Goal: Find specific page/section: Find specific page/section

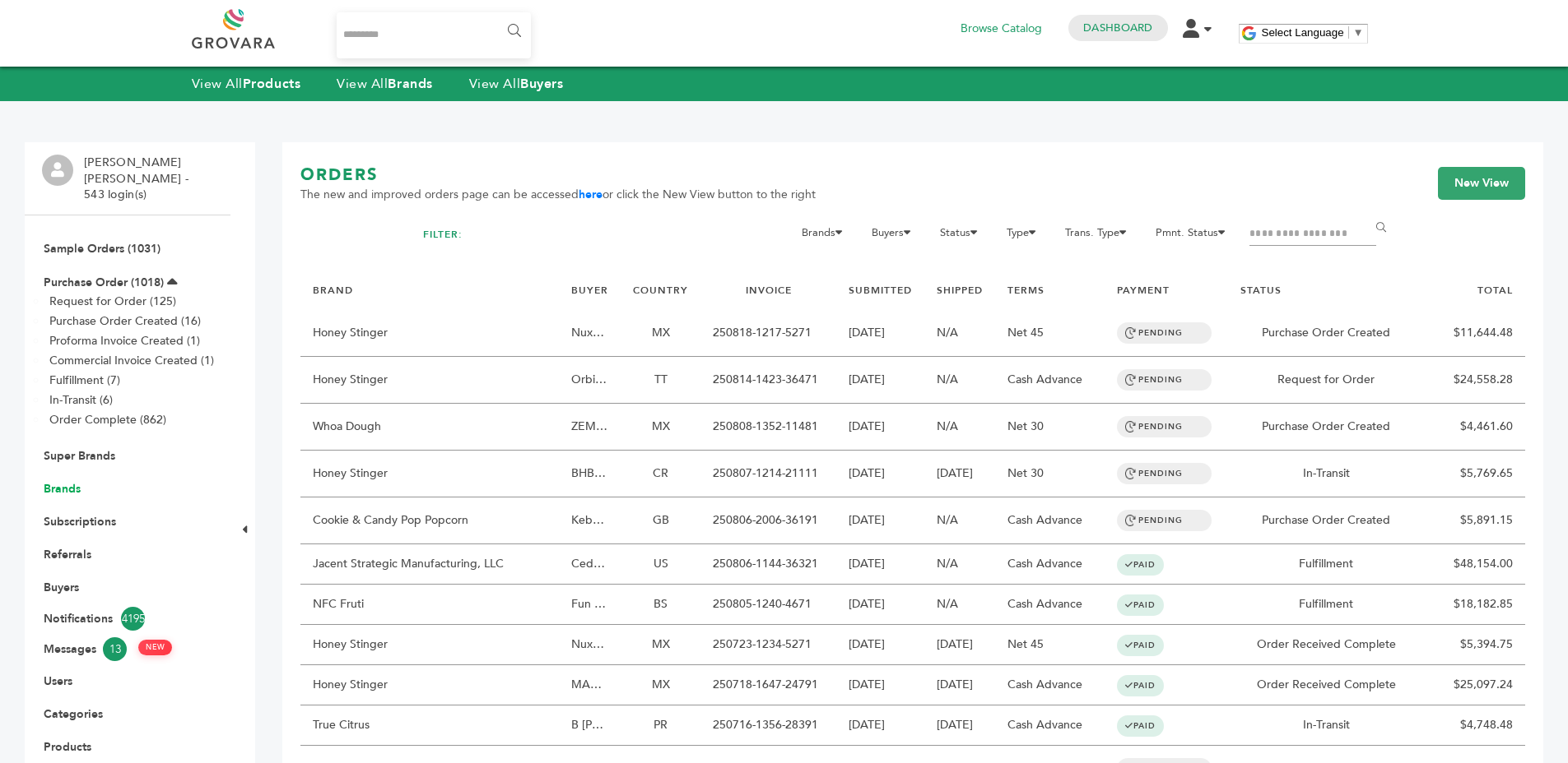
click at [60, 481] on link "Brands" at bounding box center [62, 489] width 37 height 16
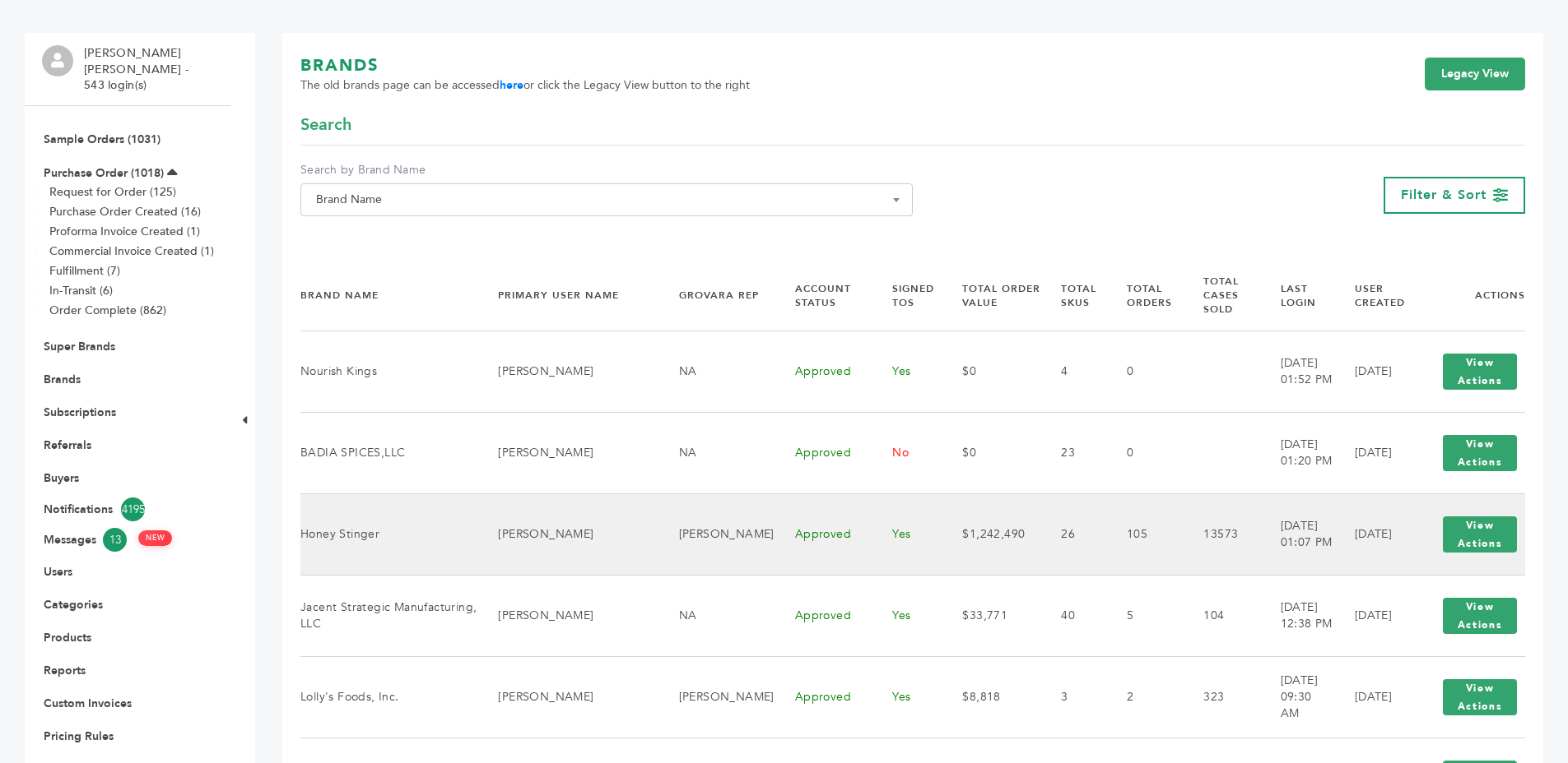
scroll to position [167, 0]
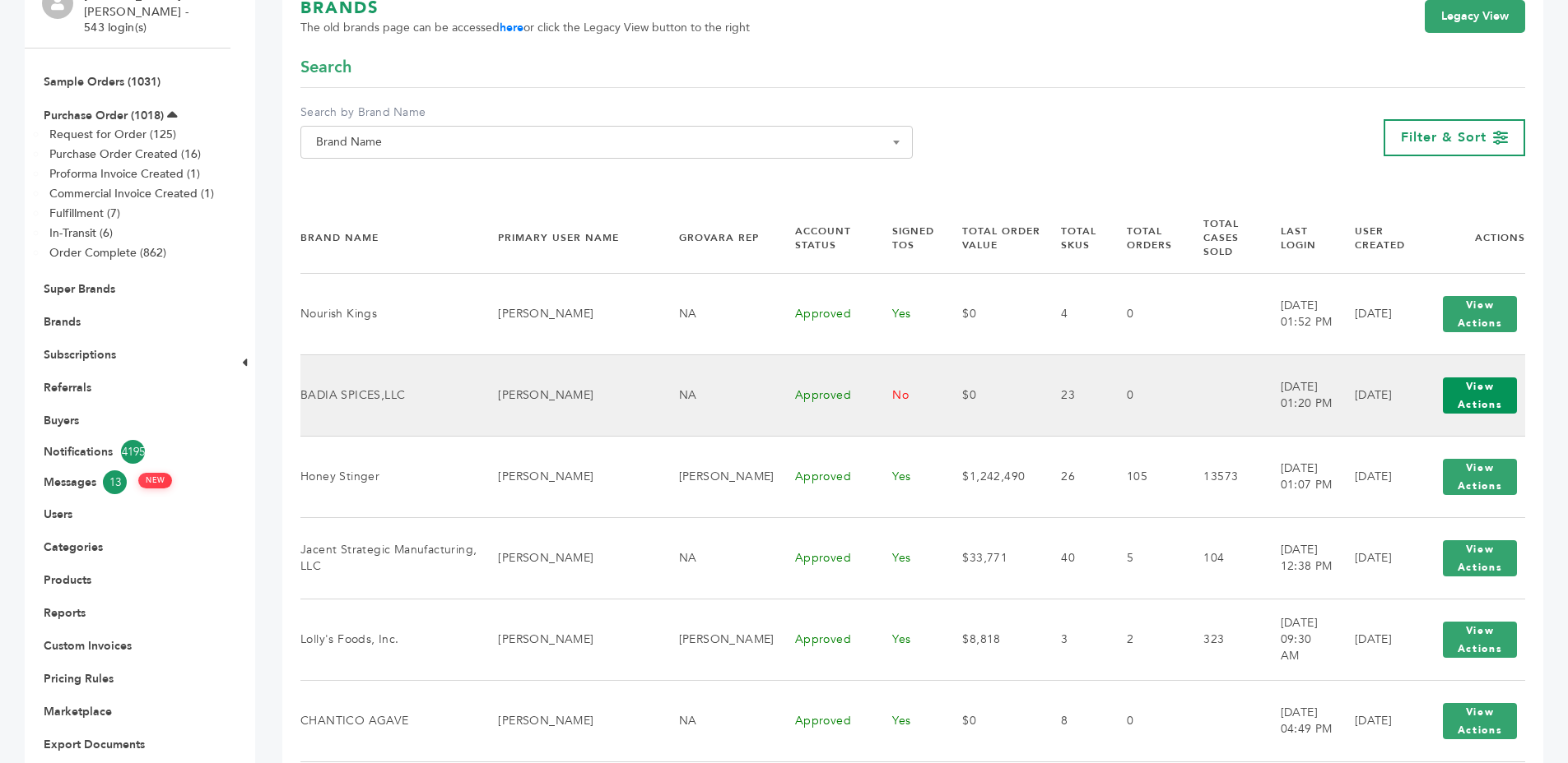
click at [1462, 378] on button "View Actions" at bounding box center [1479, 395] width 74 height 36
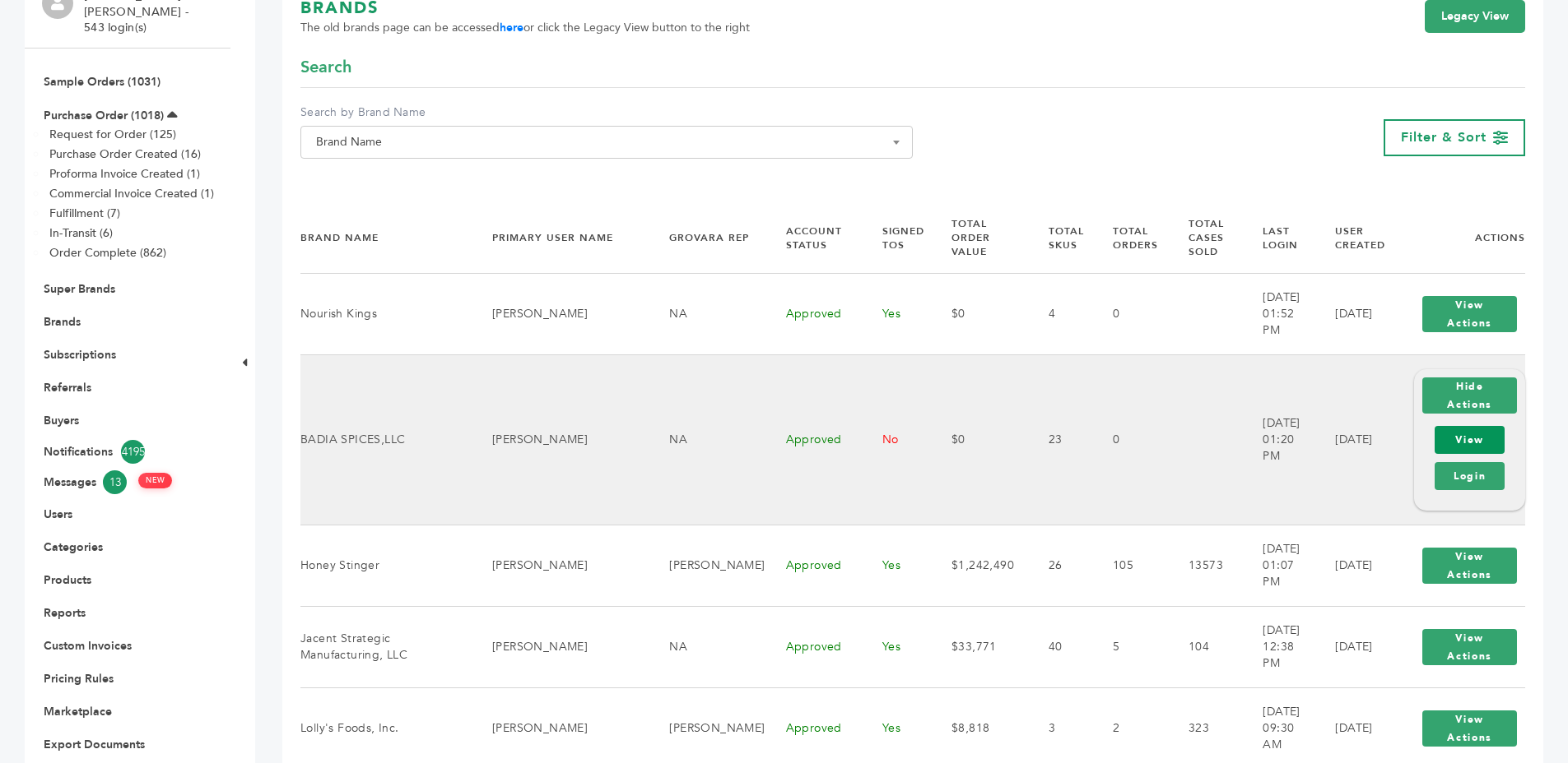
click at [1460, 426] on link "View" at bounding box center [1469, 440] width 70 height 28
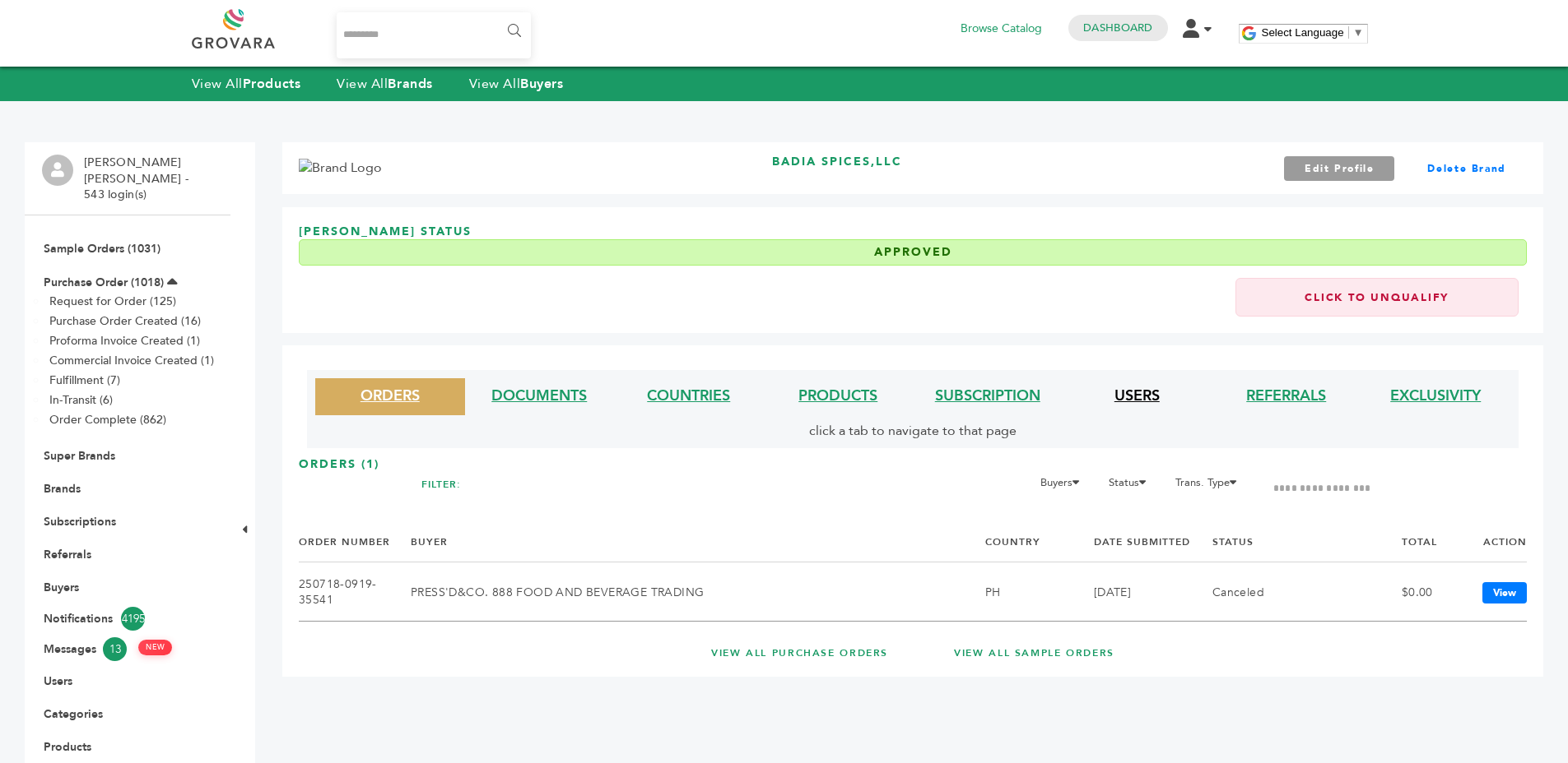
click at [1122, 397] on link "USERS" at bounding box center [1137, 396] width 45 height 21
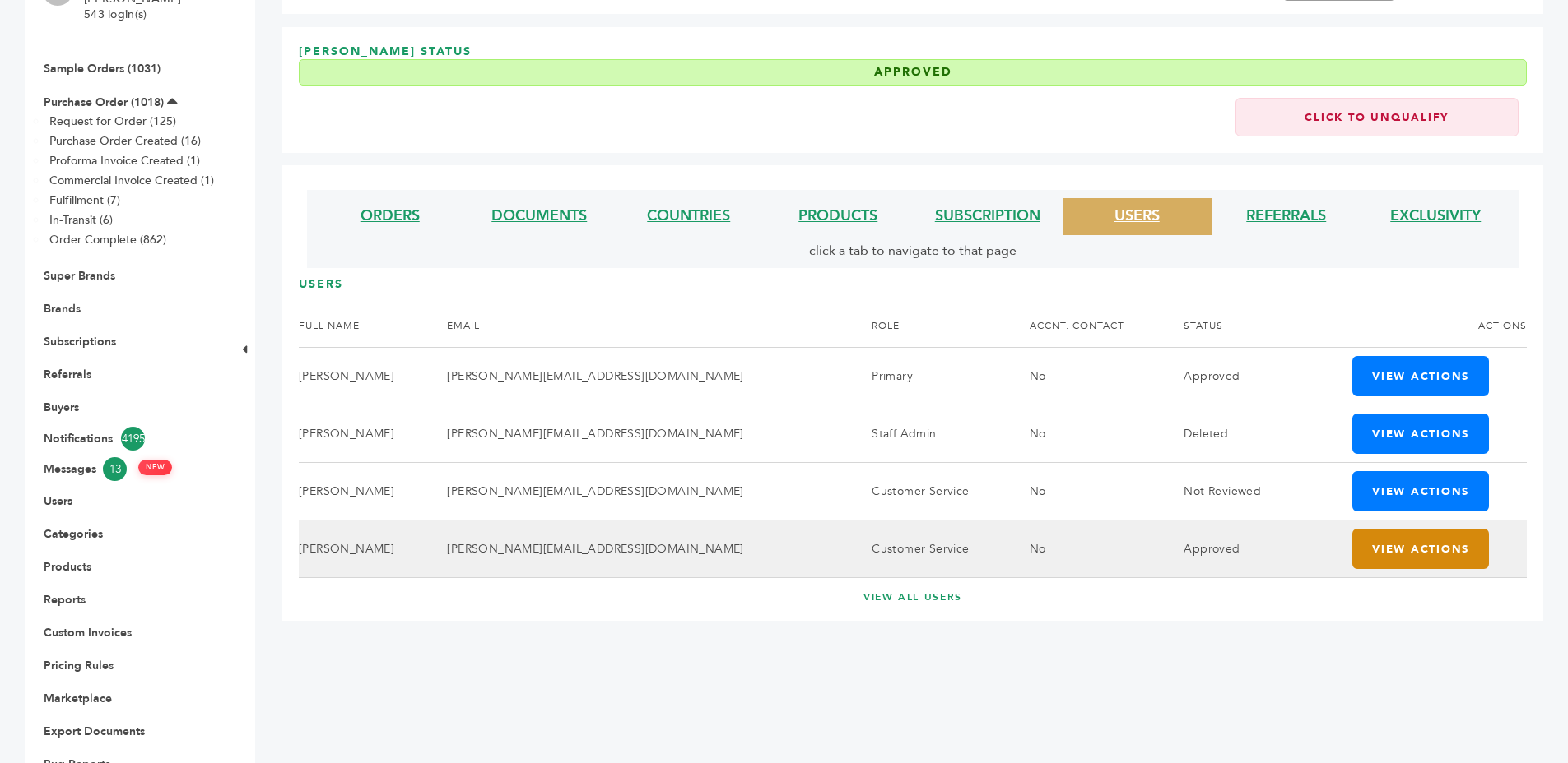
scroll to position [222, 0]
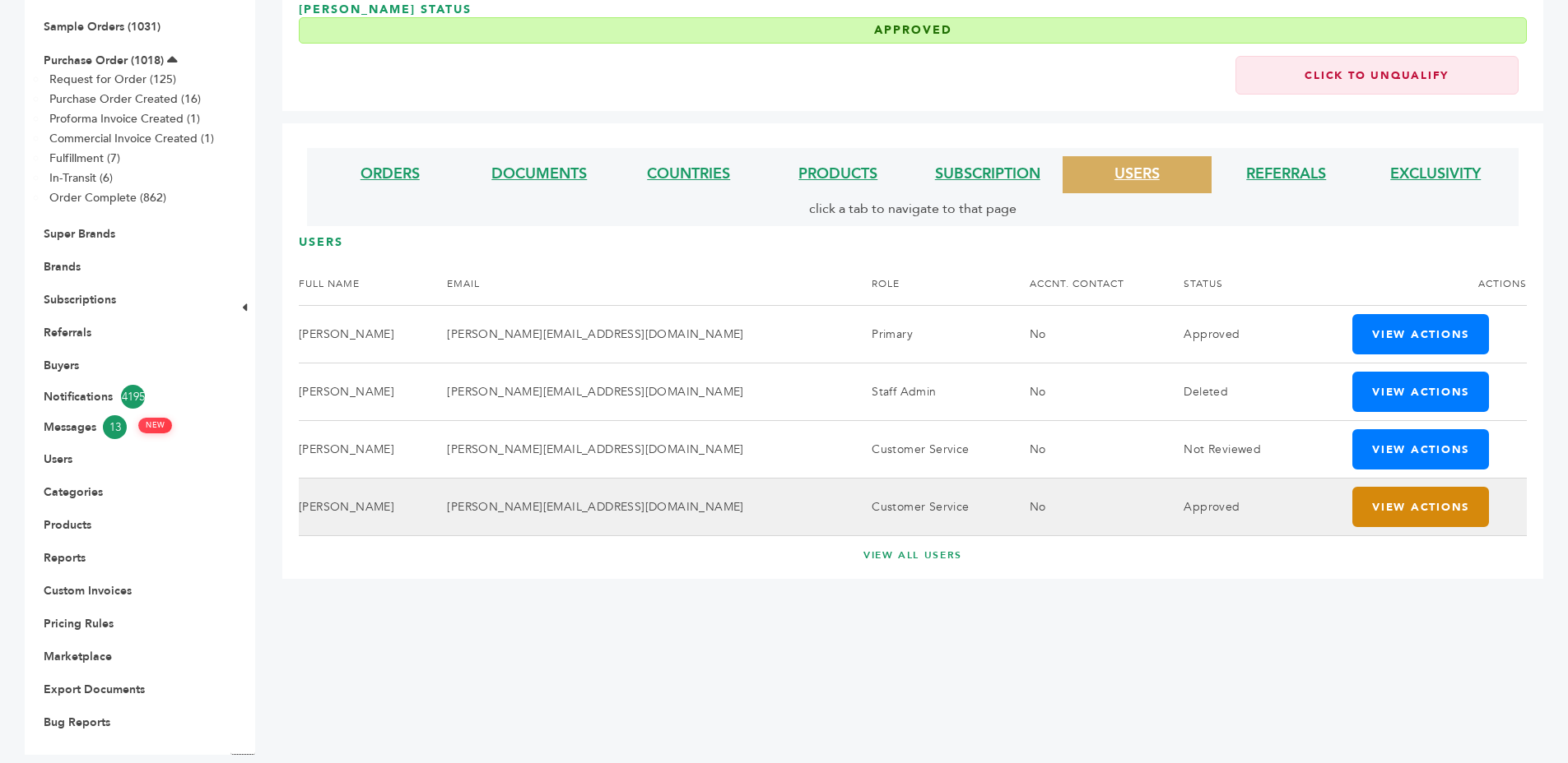
click at [1373, 500] on button "View Actions" at bounding box center [1420, 507] width 137 height 40
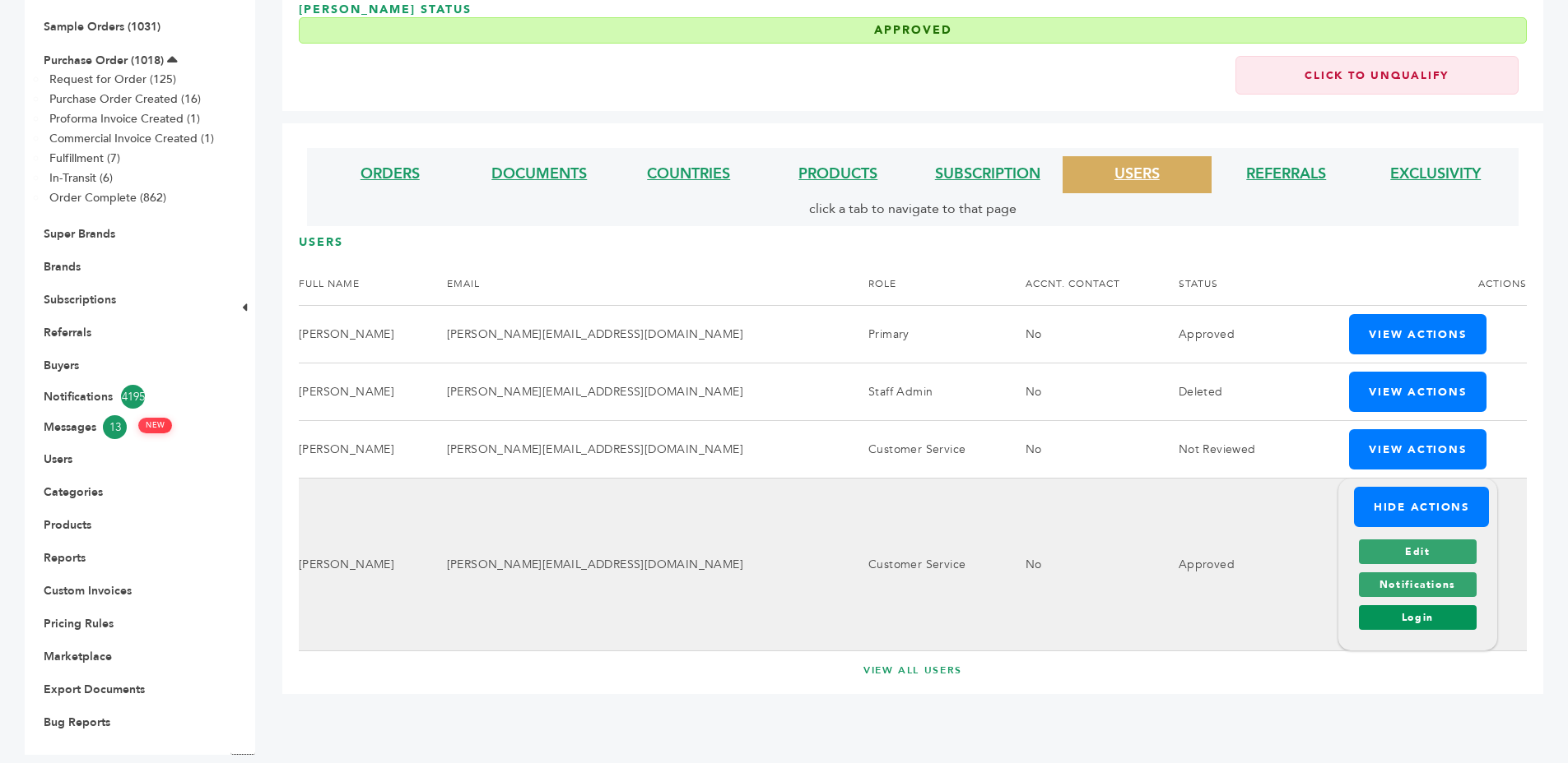
click at [1368, 627] on link "Login" at bounding box center [1417, 617] width 118 height 24
